Goal: Task Accomplishment & Management: Use online tool/utility

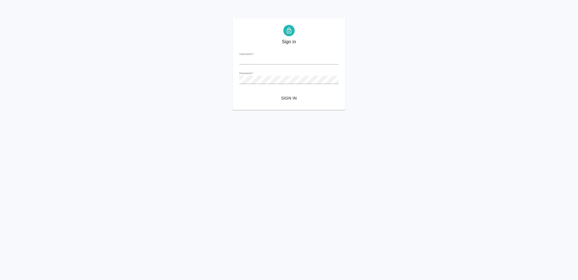
type input "[EMAIL_ADDRESS][DOMAIN_NAME]"
click at [291, 97] on span "Sign in" at bounding box center [289, 98] width 90 height 7
